Goal: Register for event/course

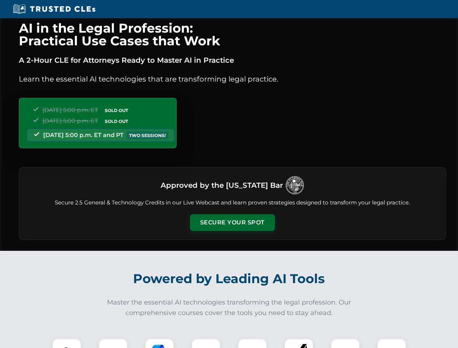
click at [232, 223] on button "Secure Your Spot" at bounding box center [232, 222] width 85 height 17
click at [67, 343] on img at bounding box center [66, 353] width 21 height 21
